Goal: Information Seeking & Learning: Learn about a topic

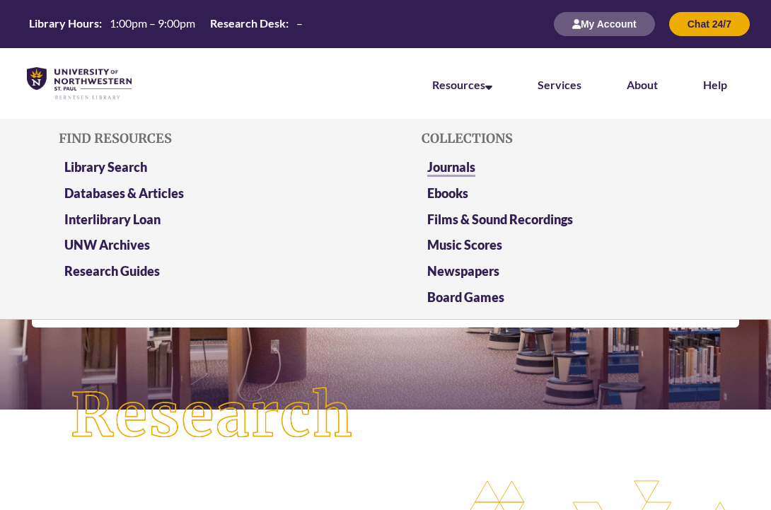
click at [459, 168] on link "Journals" at bounding box center [451, 168] width 48 height 18
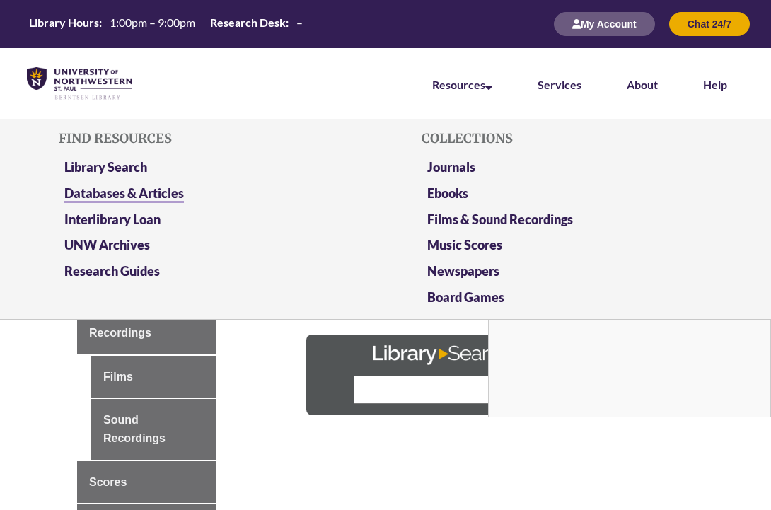
click at [146, 191] on link "Databases & Articles" at bounding box center [123, 194] width 119 height 18
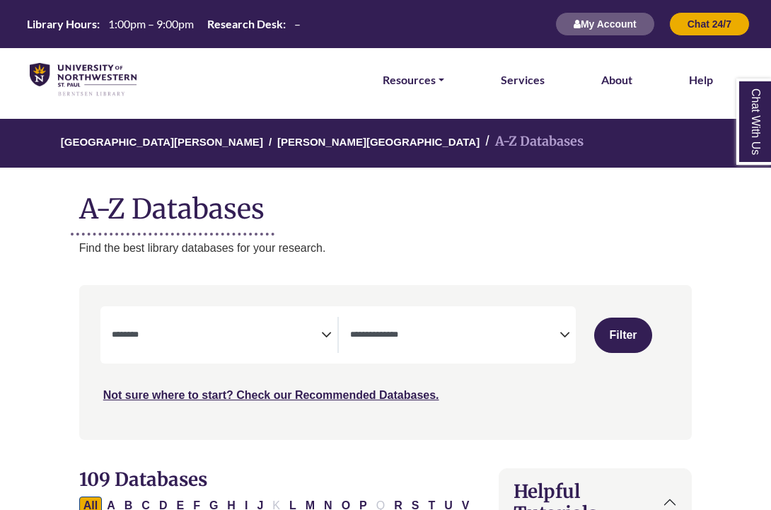
select select "Database Subject Filter"
select select "Database Types Filter"
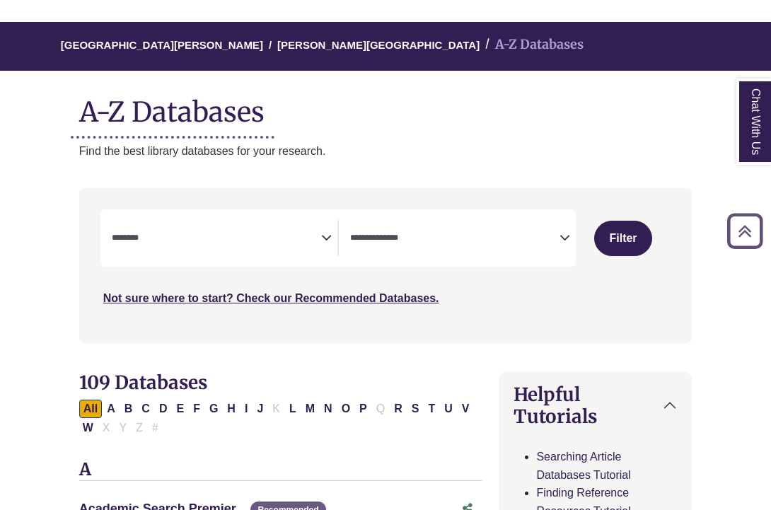
scroll to position [97, 1]
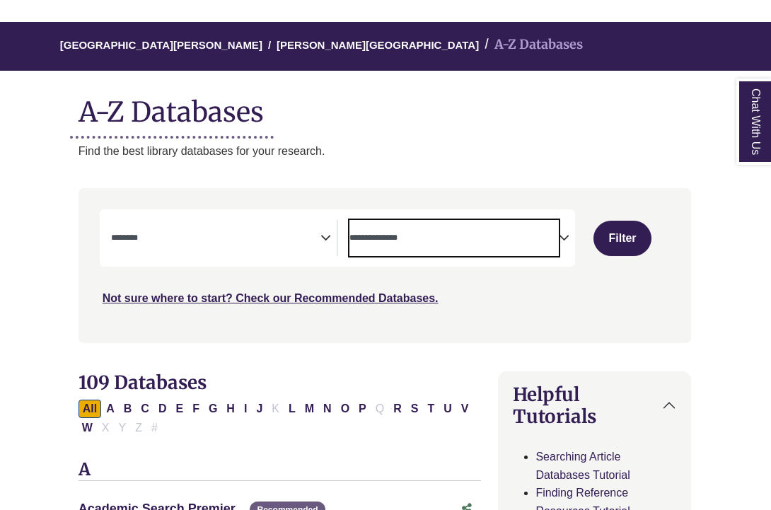
click at [556, 238] on textarea "Search" at bounding box center [453, 238] width 209 height 11
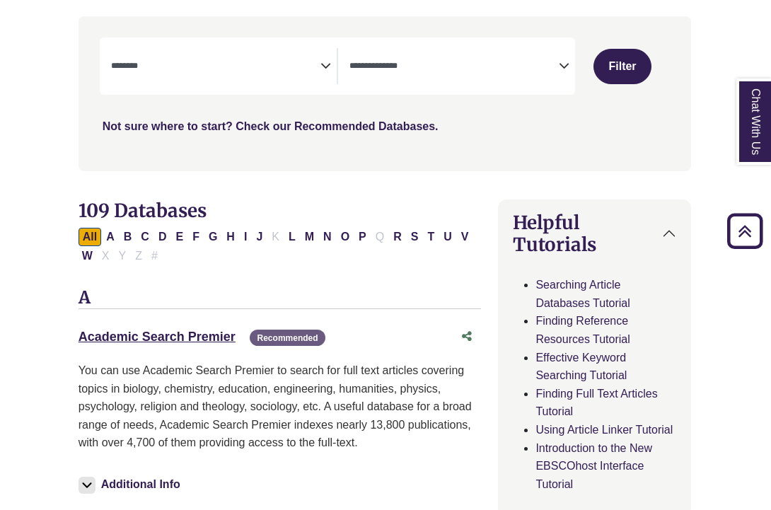
click at [349, 127] on link "Not sure where to start? Check our Recommended Databases." at bounding box center [271, 126] width 336 height 12
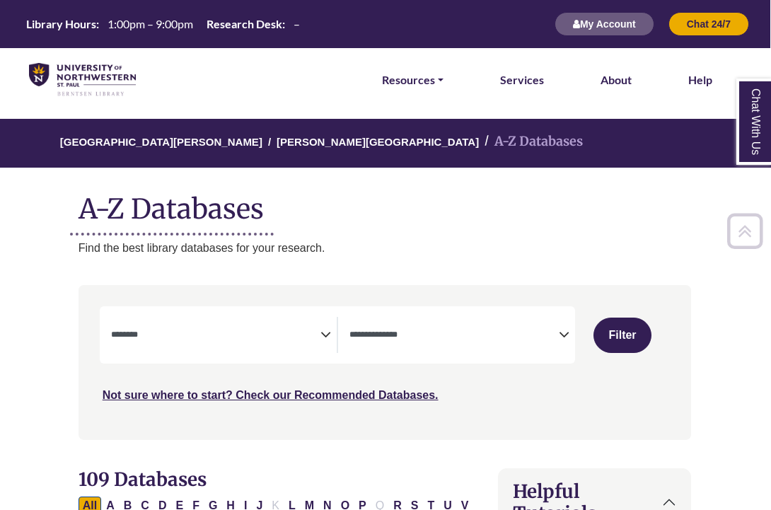
scroll to position [0, 1]
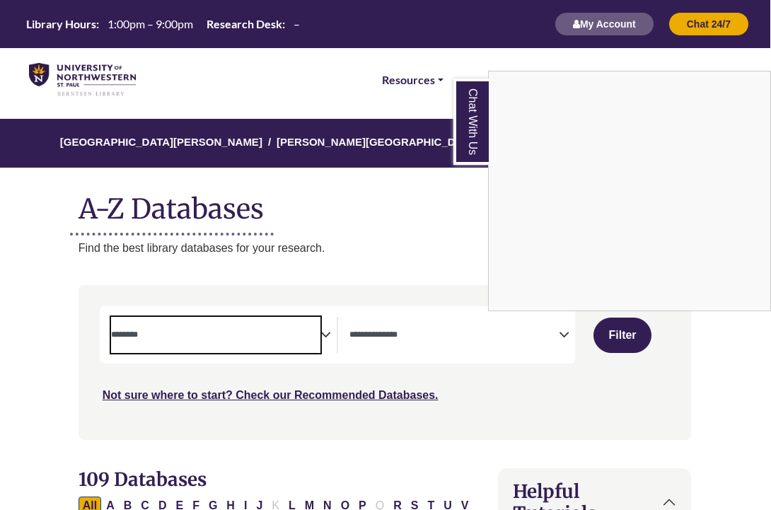
click at [330, 326] on div "Chat With Us" at bounding box center [385, 255] width 771 height 510
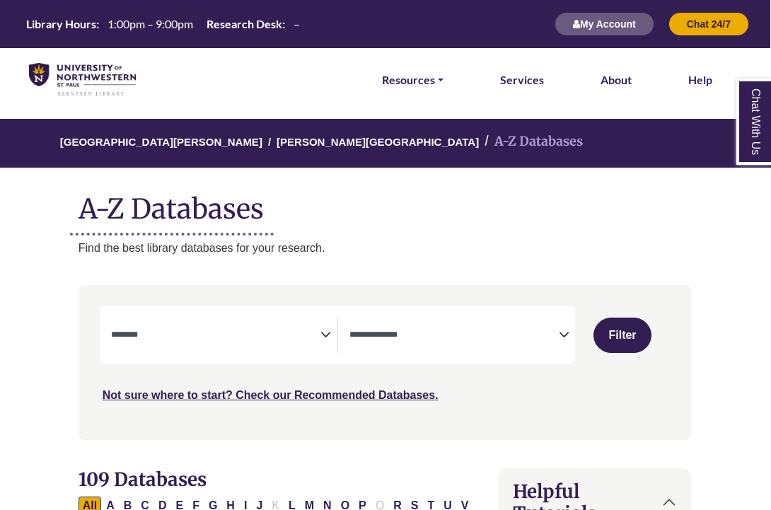
click at [323, 327] on icon "Search filters" at bounding box center [325, 332] width 11 height 21
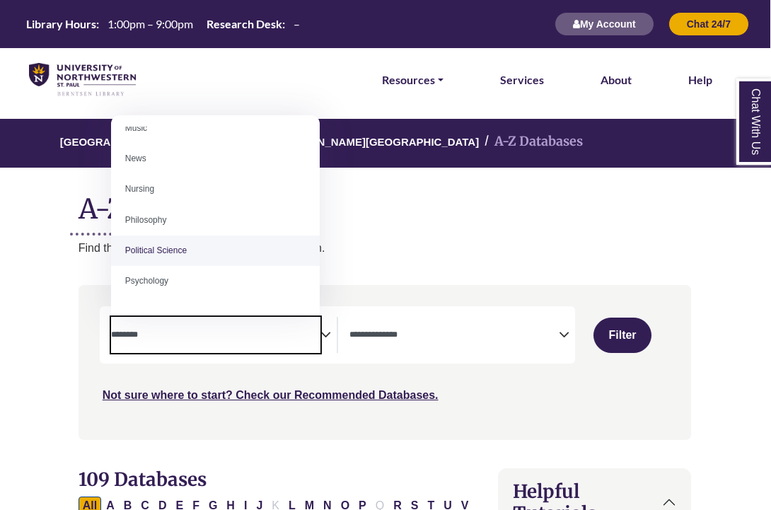
scroll to position [991, 0]
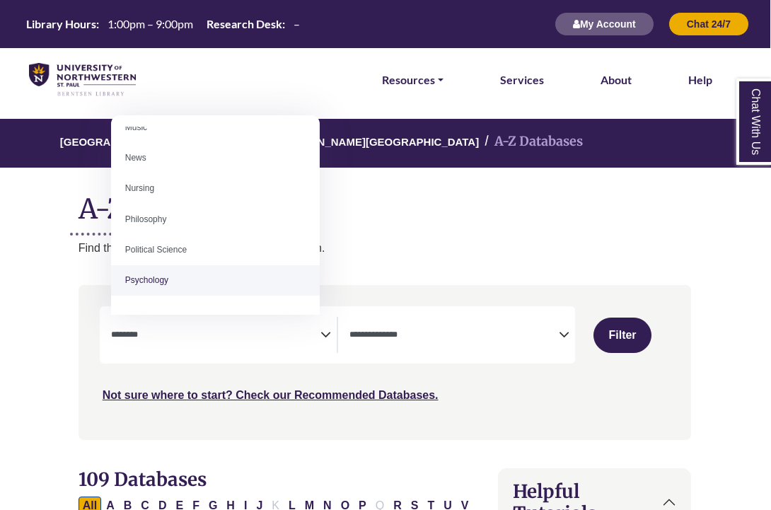
select select "*****"
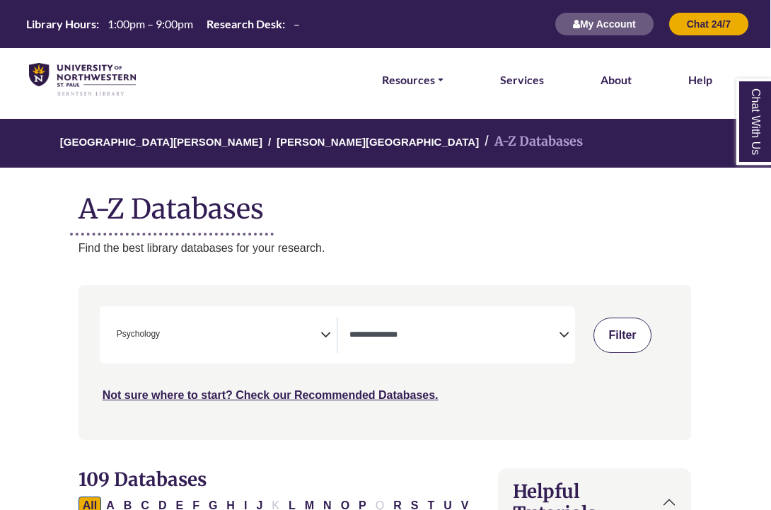
click at [631, 346] on button "Filter" at bounding box center [622, 334] width 59 height 35
select select "Database Types Filter"
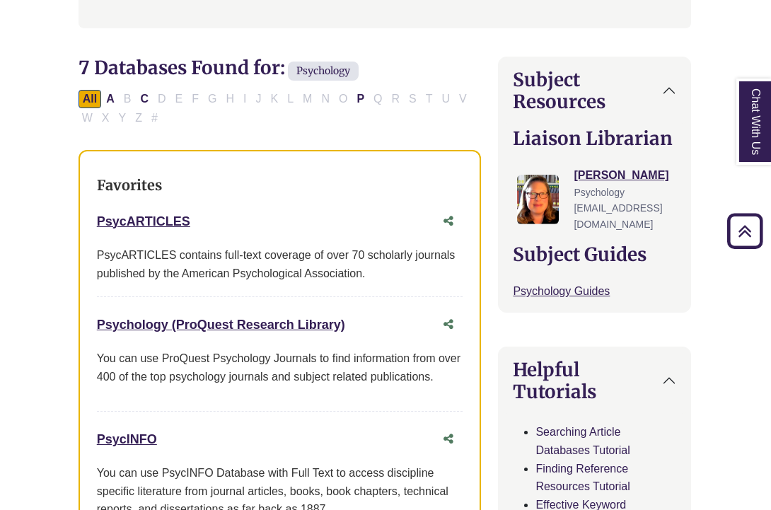
scroll to position [385, 1]
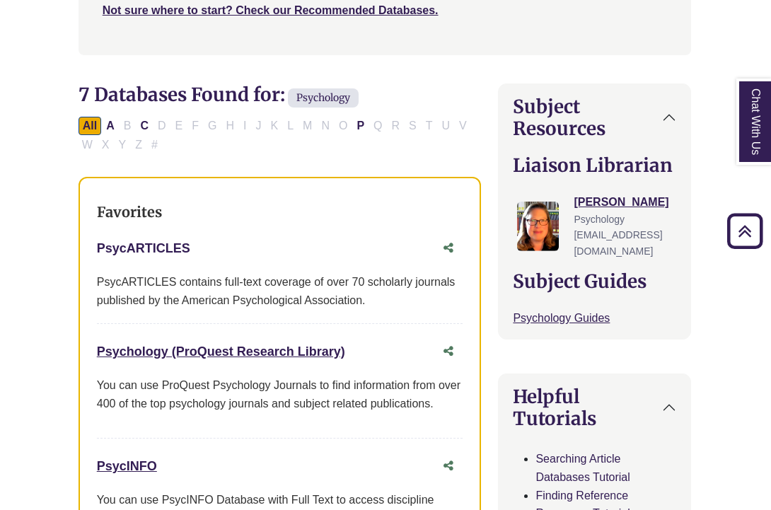
click at [158, 245] on link "PsycARTICLES This link opens in a new window" at bounding box center [143, 248] width 93 height 14
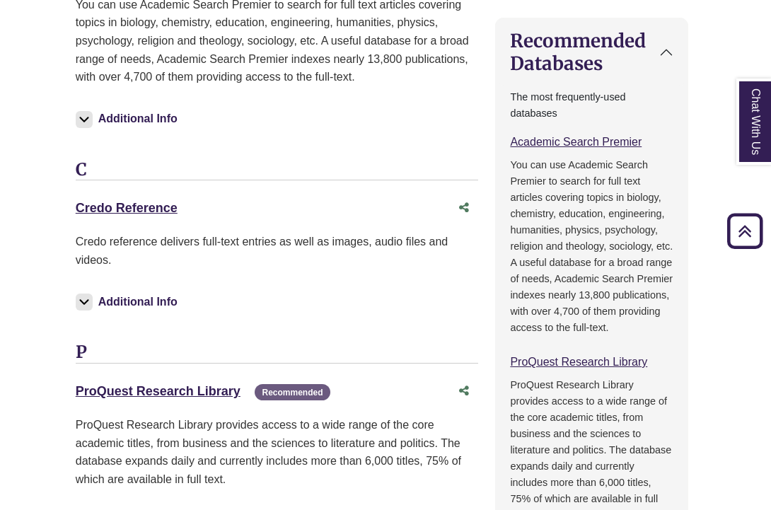
scroll to position [1106, 4]
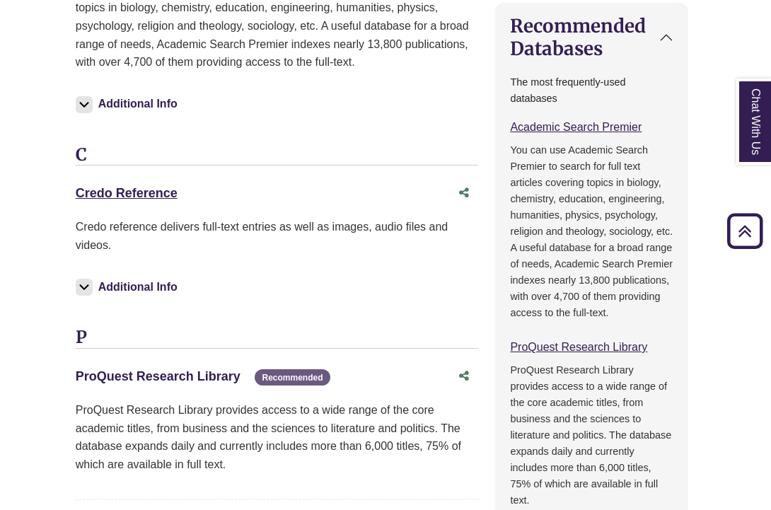
click at [141, 369] on link "ProQuest Research Library This link opens in a new window" at bounding box center [158, 376] width 165 height 14
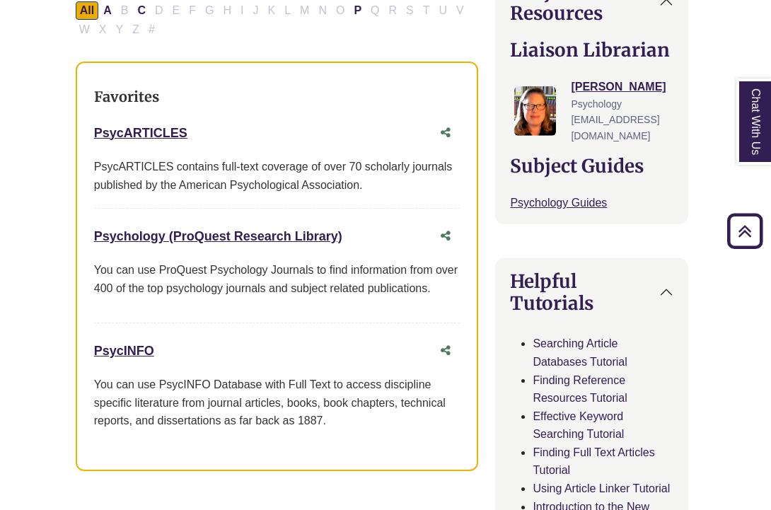
scroll to position [501, 4]
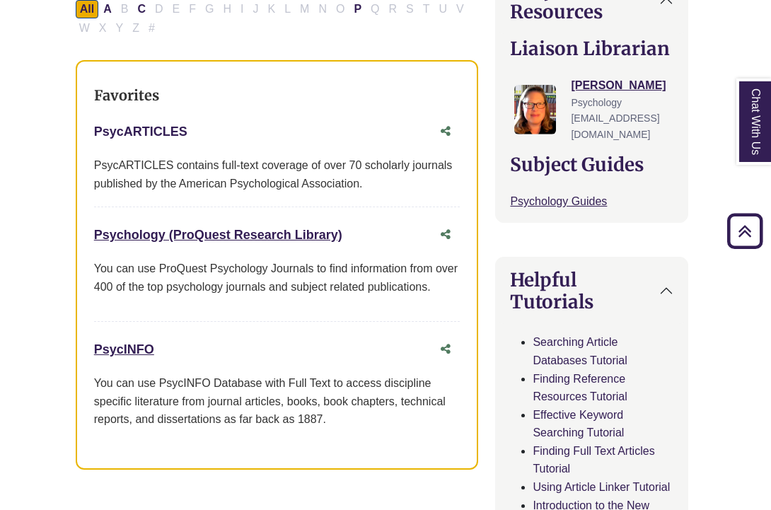
click at [135, 125] on link "PsycARTICLES This link opens in a new window" at bounding box center [140, 131] width 93 height 14
